Goal: Transaction & Acquisition: Purchase product/service

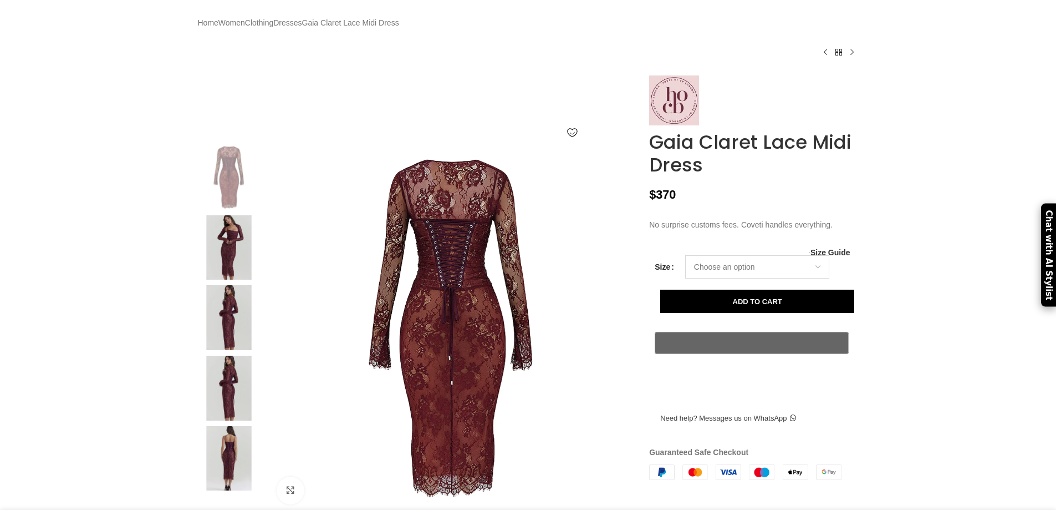
click at [805, 278] on select "Choose an option 6UK 8 UK" at bounding box center [757, 266] width 144 height 23
select select "8-[GEOGRAPHIC_DATA]"
click at [685, 278] on select "Choose an option 6UK 8 UK" at bounding box center [757, 266] width 144 height 23
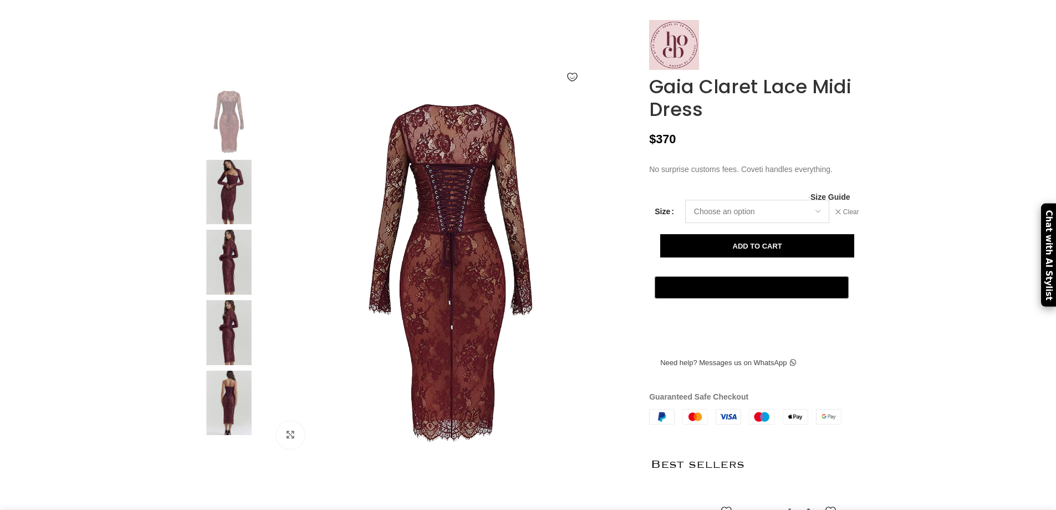
scroll to position [0, 233]
click at [239, 215] on img at bounding box center [229, 192] width 68 height 65
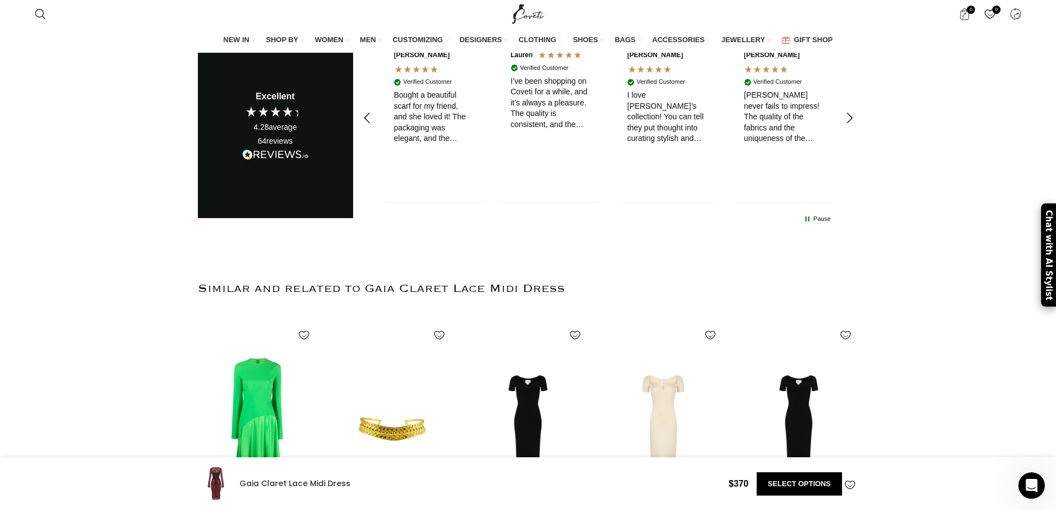
scroll to position [2384, 0]
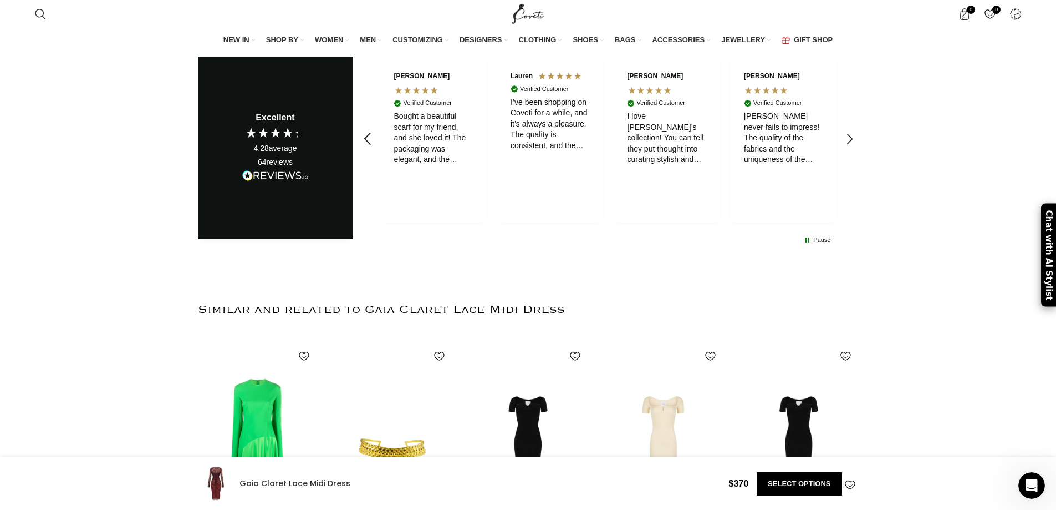
click at [363, 138] on icon "REVIEWS.io Carousel Scroll Left" at bounding box center [367, 140] width 16 height 16
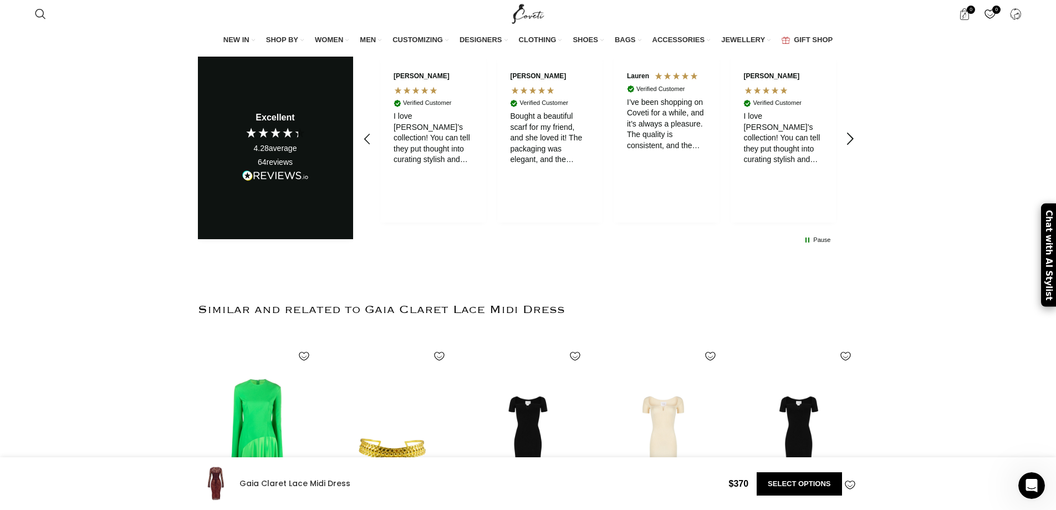
click at [854, 134] on icon "REVIEWS.io Carousel Scroll Right" at bounding box center [850, 140] width 16 height 16
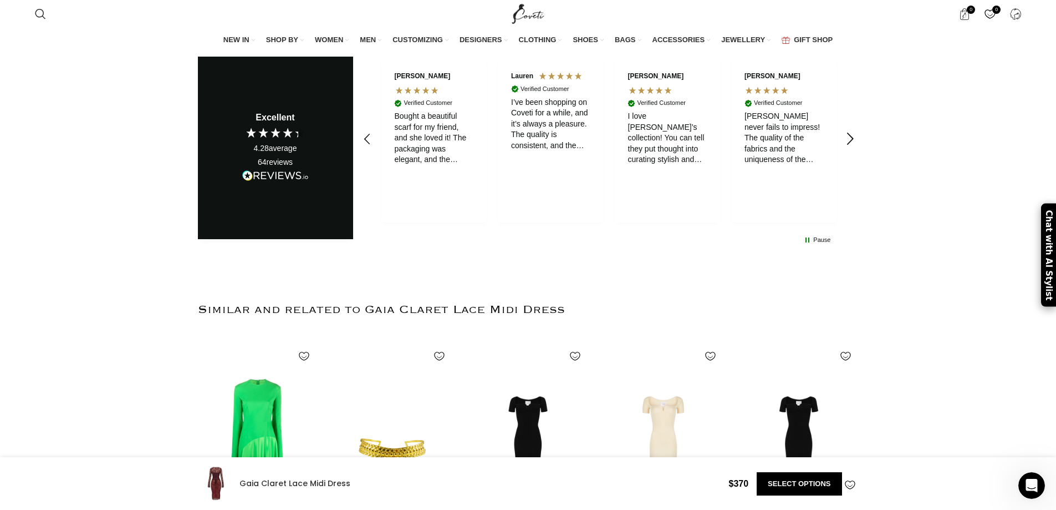
scroll to position [0, 700]
click at [854, 134] on icon "REVIEWS.io Carousel Scroll Right" at bounding box center [850, 140] width 16 height 16
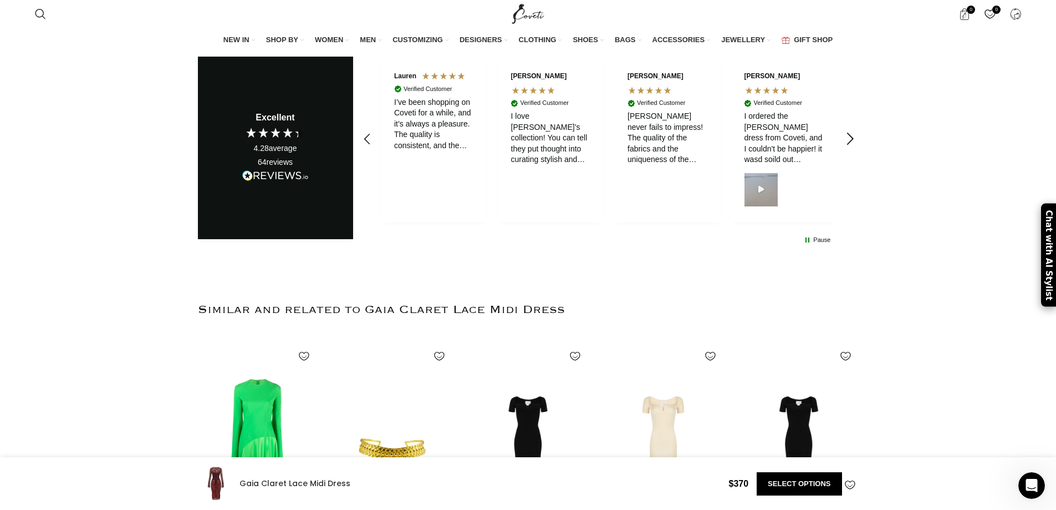
scroll to position [0, 817]
click at [854, 134] on icon "REVIEWS.io Carousel Scroll Right" at bounding box center [850, 140] width 16 height 16
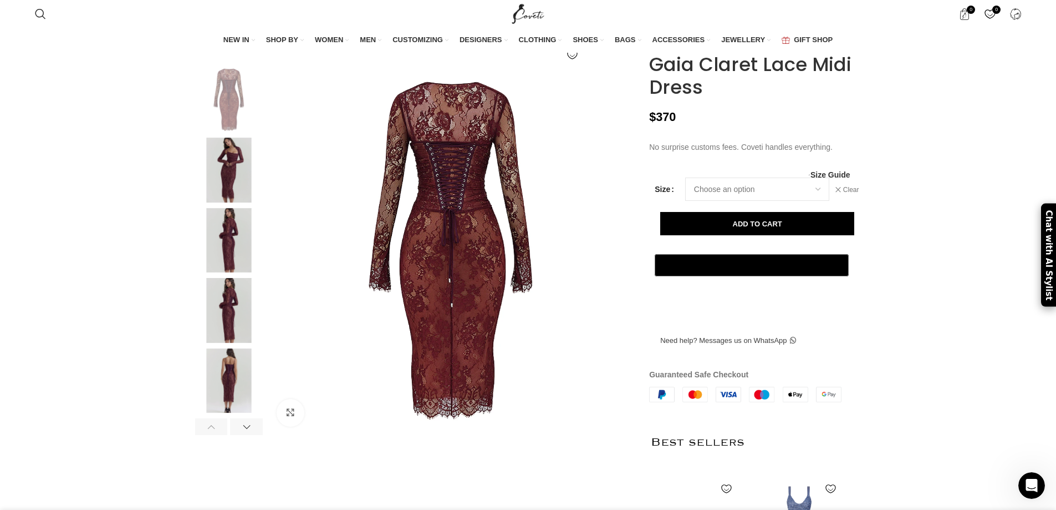
scroll to position [105, 0]
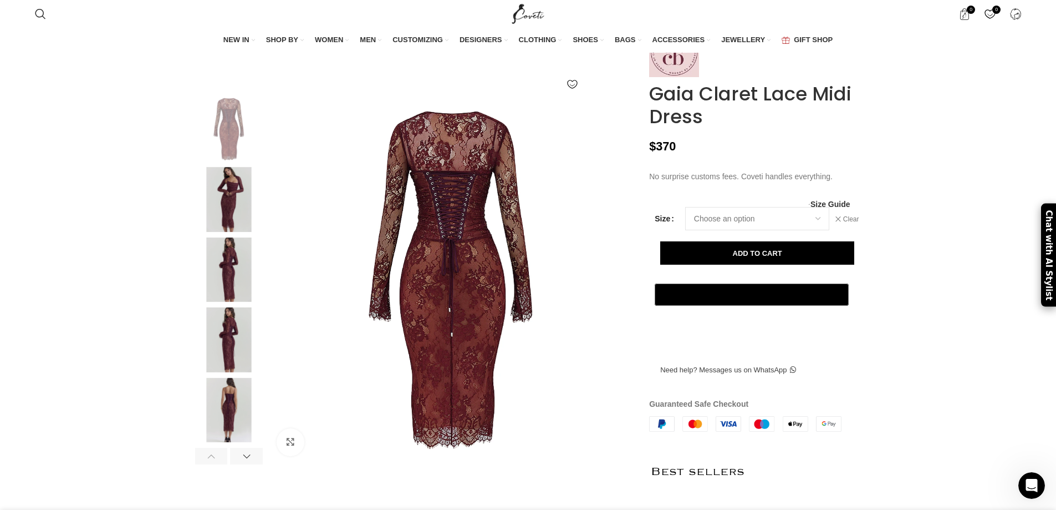
click at [238, 226] on img at bounding box center [229, 199] width 68 height 65
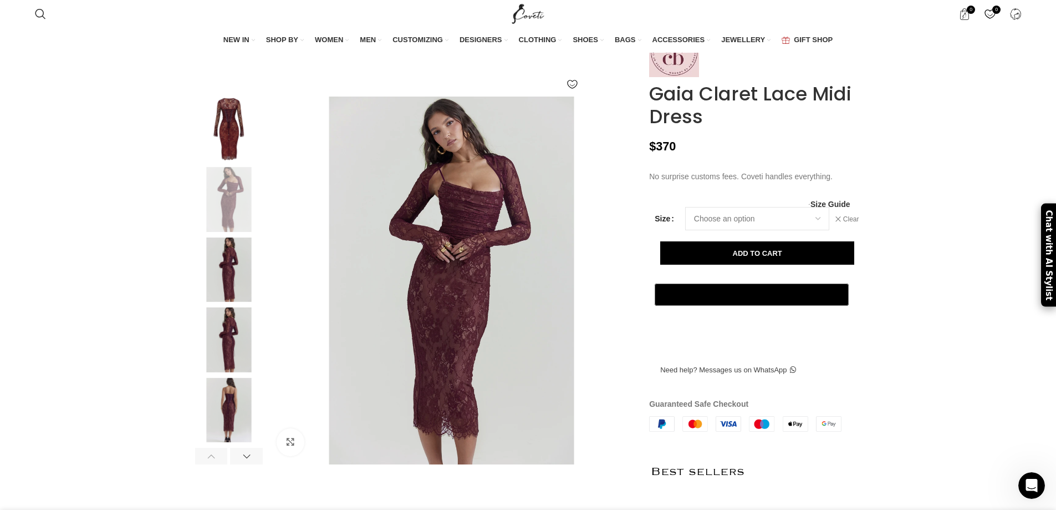
click at [235, 342] on img at bounding box center [229, 339] width 68 height 65
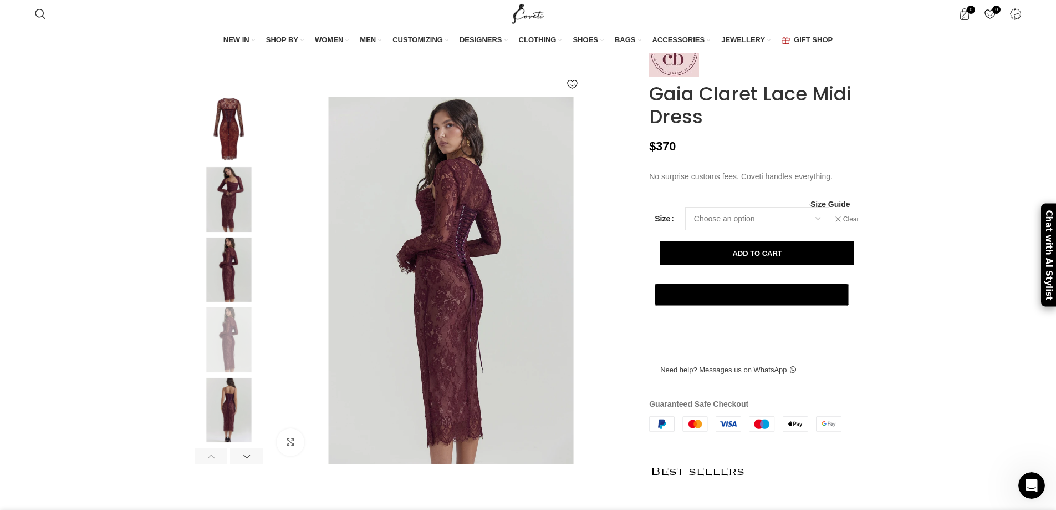
scroll to position [0, 1284]
